Goal: Find specific fact: Find specific fact

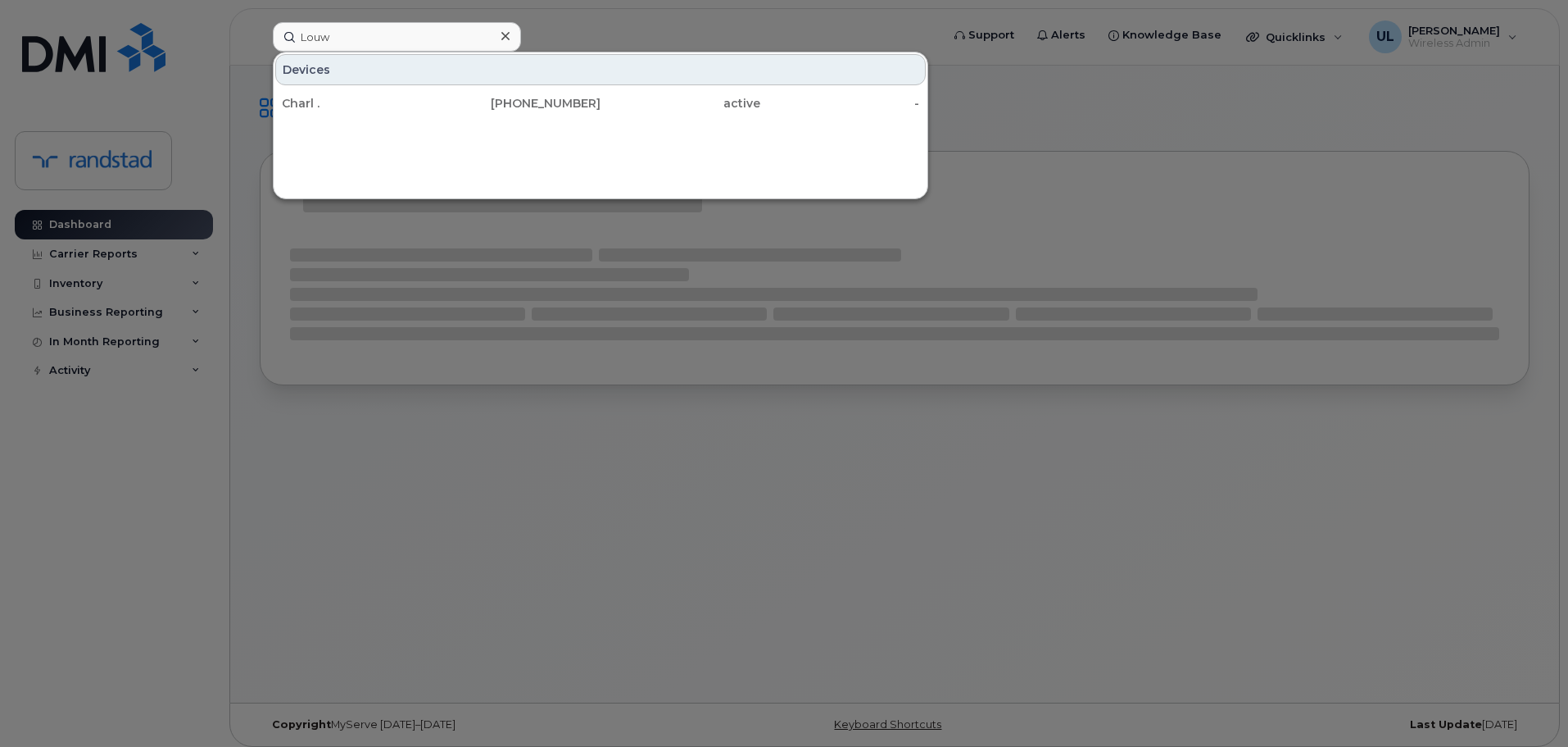
type input "Louw"
drag, startPoint x: 402, startPoint y: 98, endPoint x: 583, endPoint y: 81, distance: 181.8
click at [398, 103] on div "Charl ." at bounding box center [362, 103] width 160 height 17
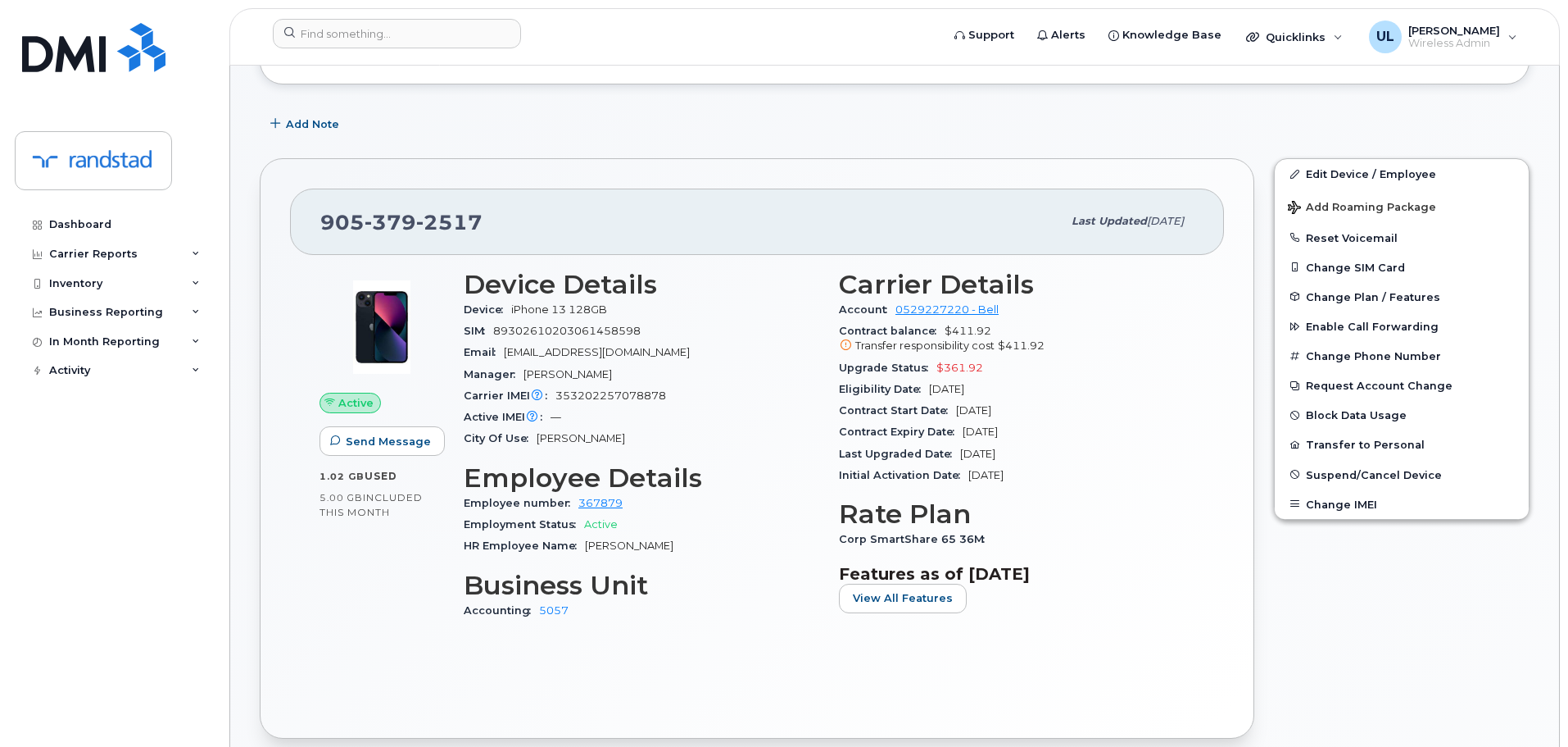
scroll to position [246, 0]
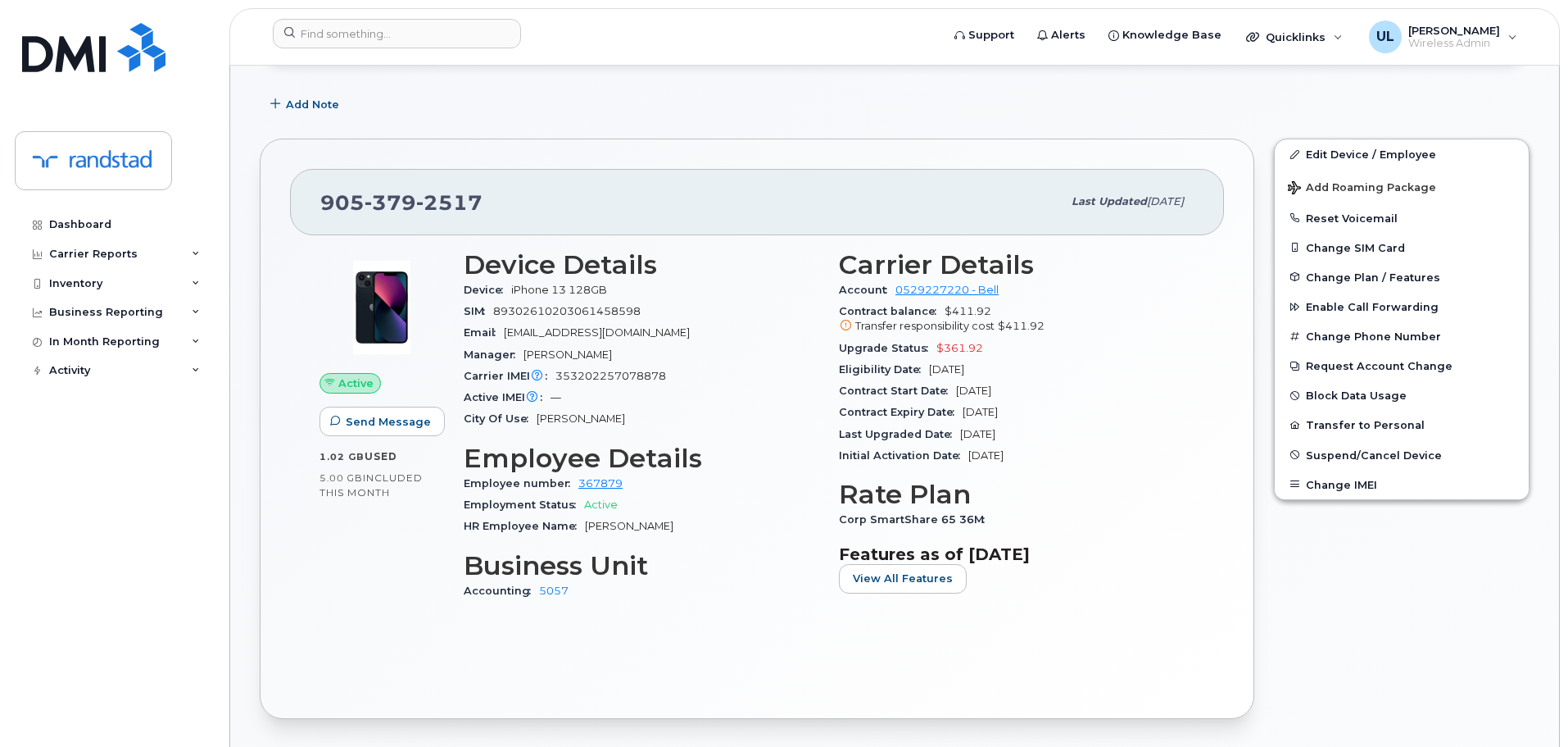
drag, startPoint x: 1037, startPoint y: 411, endPoint x: 960, endPoint y: 420, distance: 77.5
click at [960, 420] on div "Contract Expiry Date [DATE]" at bounding box center [1016, 412] width 356 height 21
copy span "[DATE]"
